Goal: Task Accomplishment & Management: Use online tool/utility

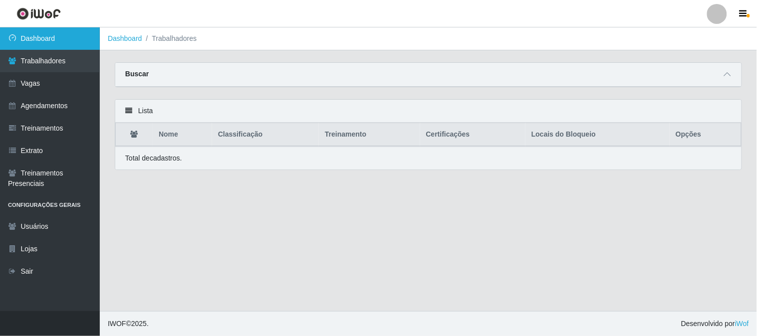
click at [59, 32] on link "Dashboard" at bounding box center [50, 38] width 100 height 22
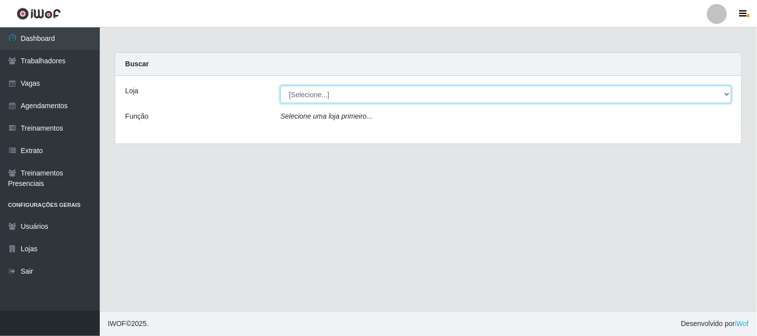
drag, startPoint x: 288, startPoint y: 95, endPoint x: 292, endPoint y: 87, distance: 8.5
click at [292, 87] on select "[Selecione...] Sapore D'italia" at bounding box center [505, 94] width 451 height 17
select select "266"
click at [280, 86] on select "[Selecione...] Sapore D'italia" at bounding box center [505, 94] width 451 height 17
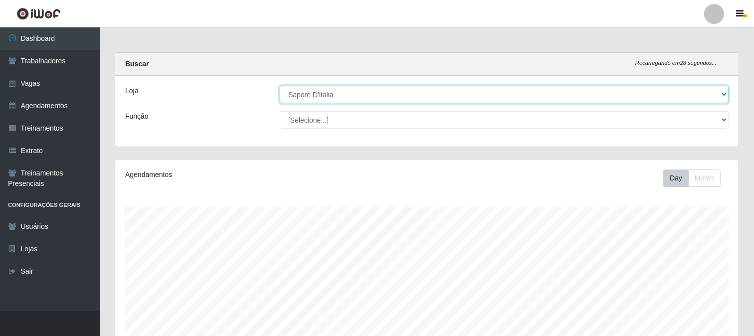
scroll to position [282, 0]
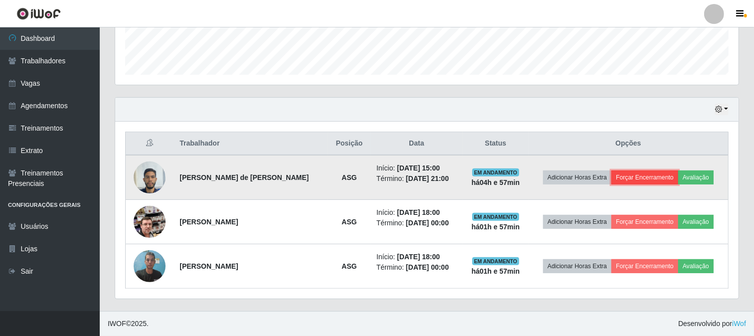
click at [646, 177] on button "Forçar Encerramento" at bounding box center [645, 178] width 67 height 14
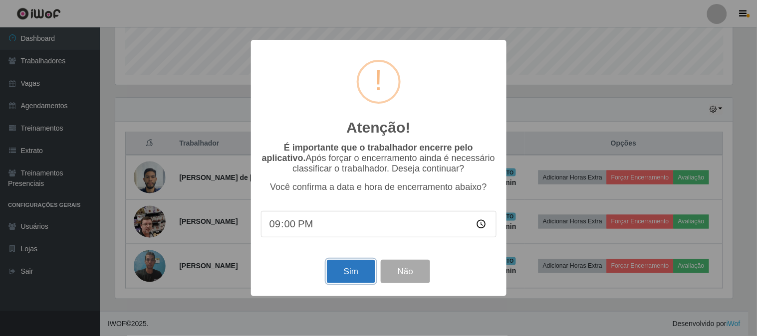
click at [345, 270] on button "Sim" at bounding box center [351, 271] width 48 height 23
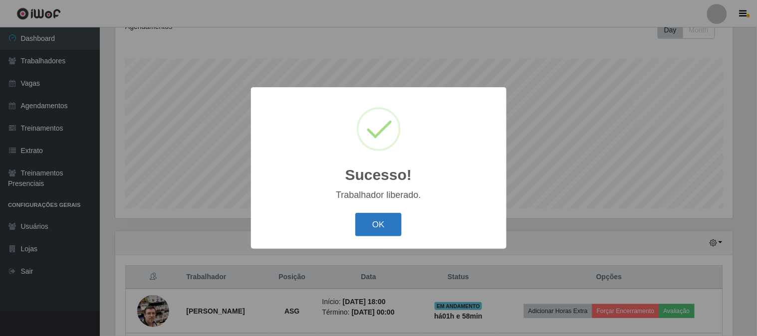
click at [377, 225] on button "OK" at bounding box center [378, 224] width 46 height 23
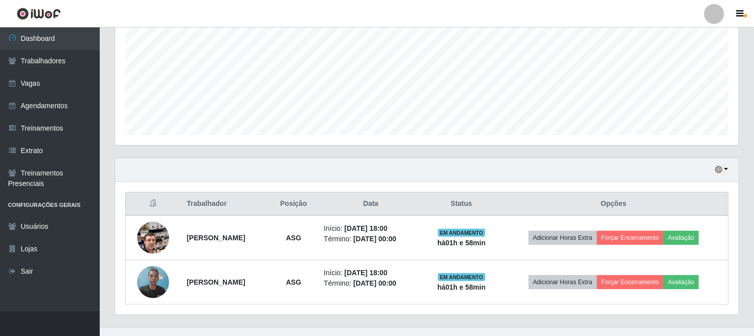
scroll to position [0, 0]
